Goal: Transaction & Acquisition: Purchase product/service

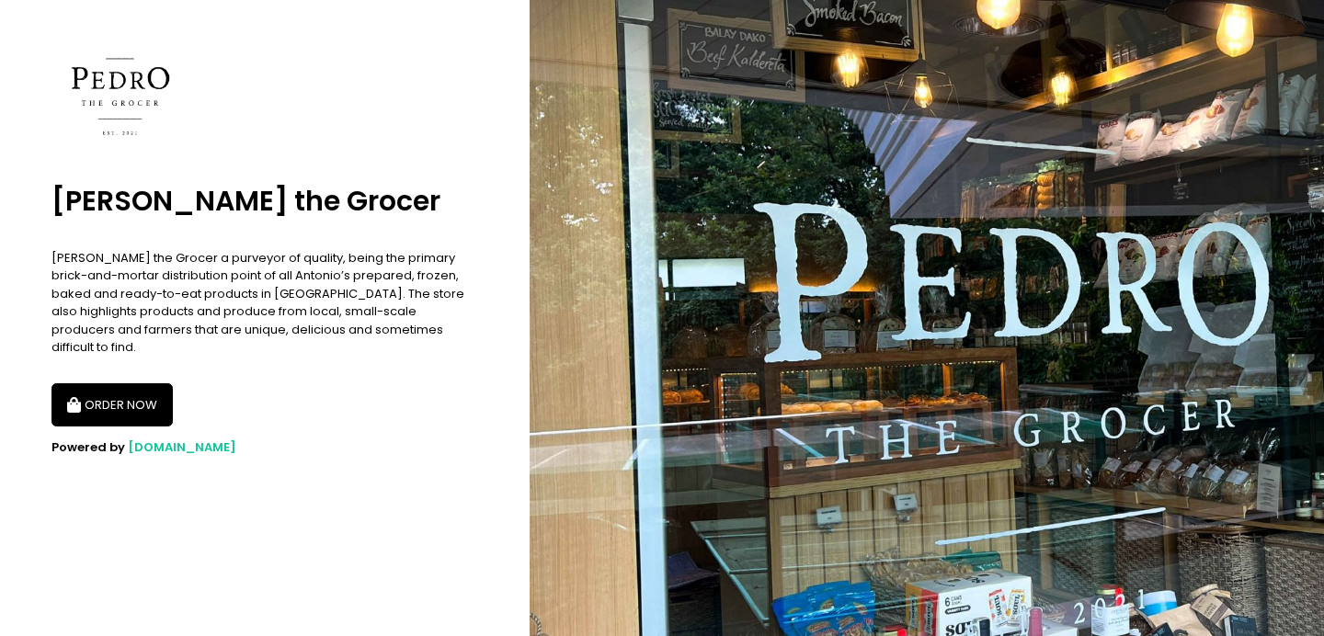
click at [121, 394] on button "ORDER NOW" at bounding box center [111, 405] width 121 height 44
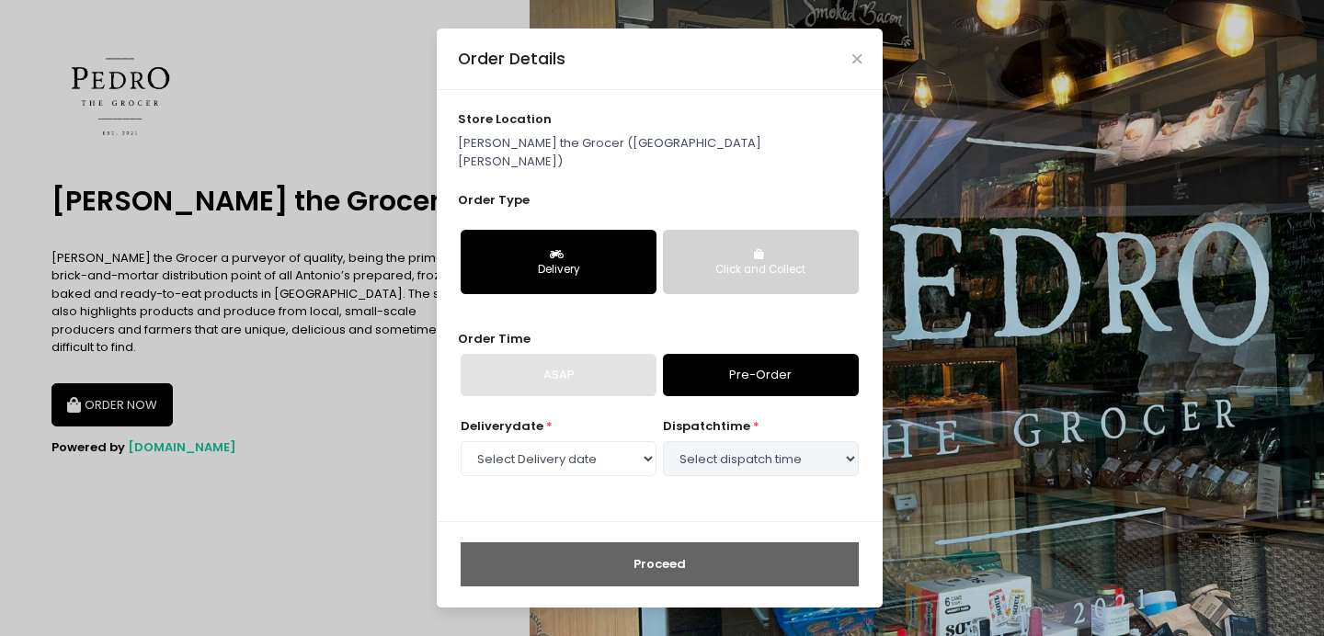
click at [649, 156] on p "[PERSON_NAME] the Grocer ([GEOGRAPHIC_DATA][PERSON_NAME])" at bounding box center [660, 152] width 405 height 36
click at [856, 75] on div "Order Details" at bounding box center [660, 58] width 446 height 61
click at [858, 66] on icon "Close" at bounding box center [856, 59] width 9 height 14
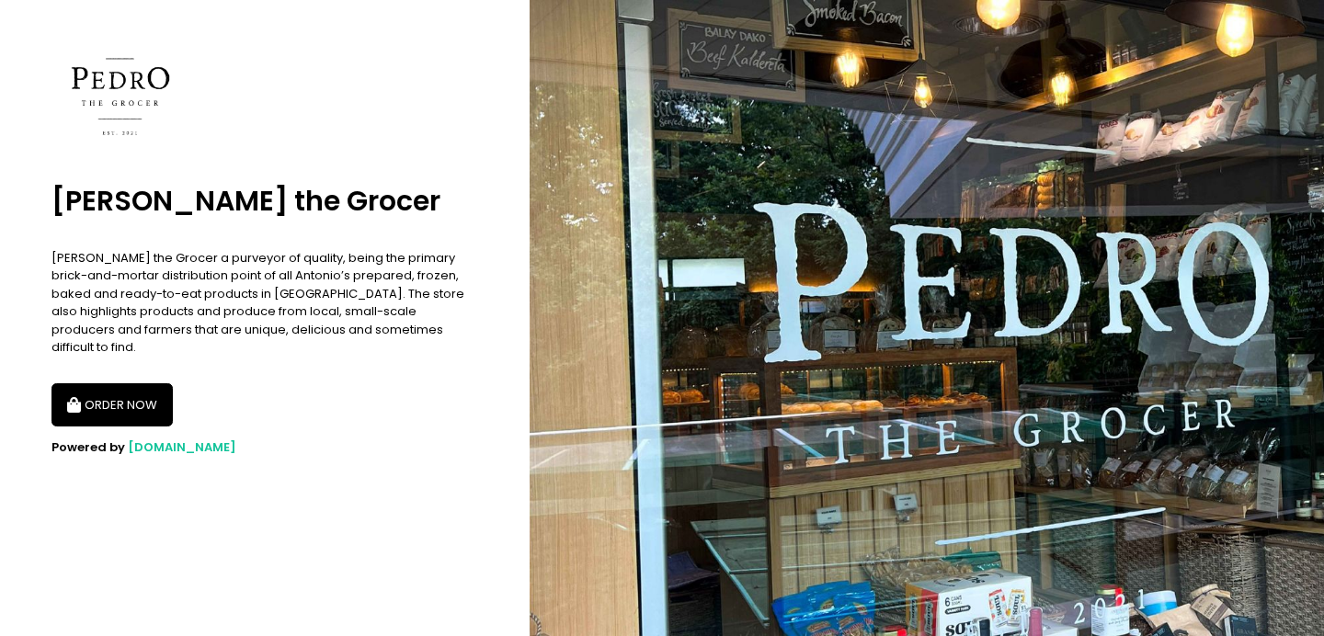
click at [110, 383] on button "ORDER NOW" at bounding box center [111, 405] width 121 height 44
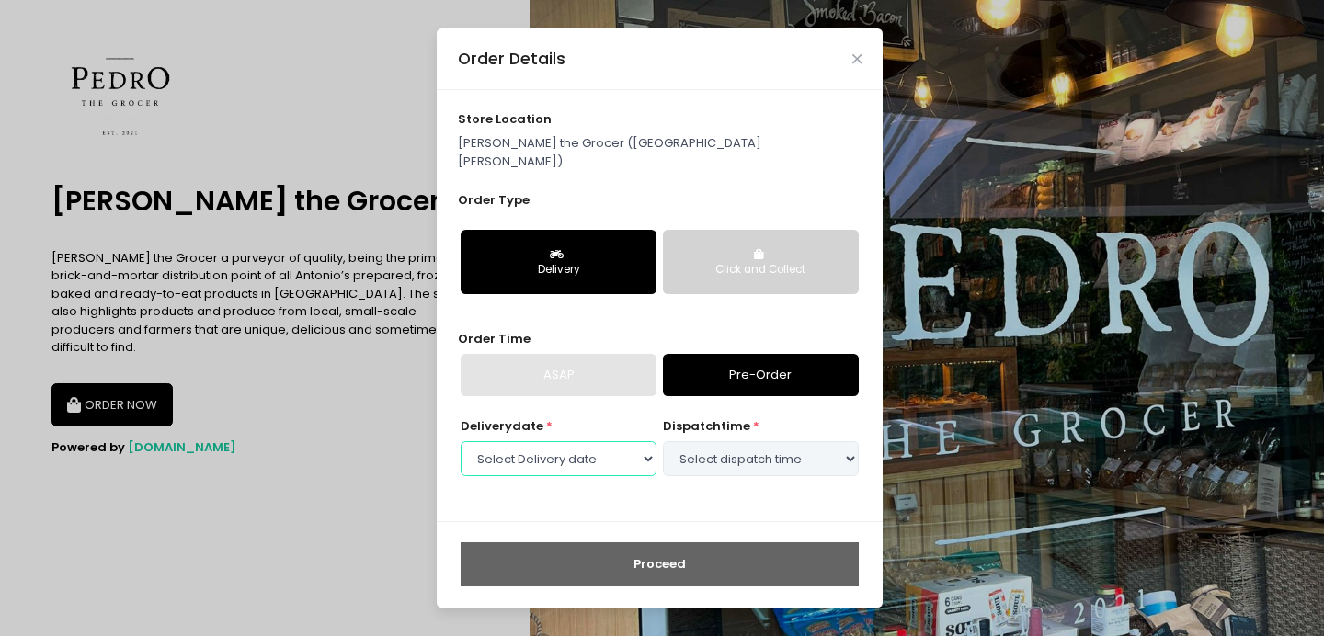
click at [625, 441] on select "Select Delivery date Tuesday, Oct 7th Wednesday, Oct 8th Thursday, Oct 9th Frid…" at bounding box center [559, 458] width 196 height 35
select select "2025-10-07"
click at [461, 441] on select "Select Delivery date Tuesday, Oct 7th Wednesday, Oct 8th Thursday, Oct 9th Frid…" at bounding box center [559, 458] width 196 height 35
click at [775, 448] on select "Select dispatch time 09:00 AM - 09:30 AM 09:30 AM - 10:00 AM 10:00 AM - 10:30 A…" at bounding box center [761, 458] width 196 height 35
select select "09:00"
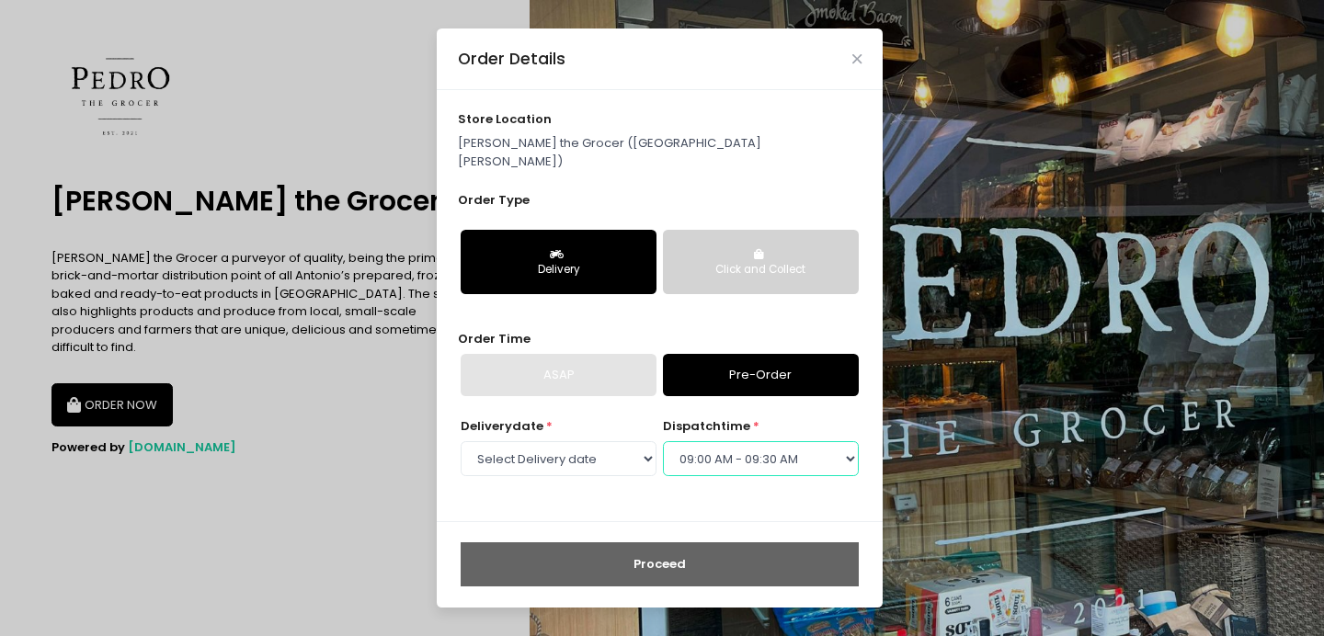
click at [663, 441] on select "Select dispatch time 09:00 AM - 09:30 AM 09:30 AM - 10:00 AM 10:00 AM - 10:30 A…" at bounding box center [761, 458] width 196 height 35
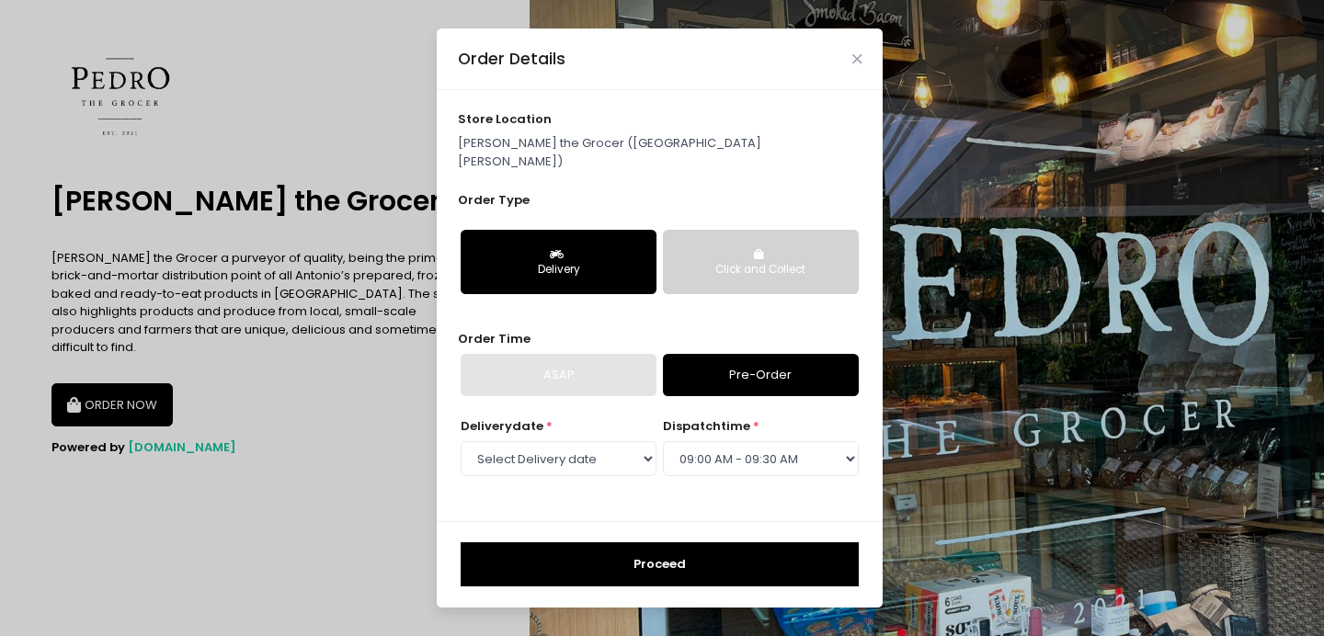
click at [594, 552] on button "Proceed" at bounding box center [660, 564] width 398 height 44
